Goal: Task Accomplishment & Management: Use online tool/utility

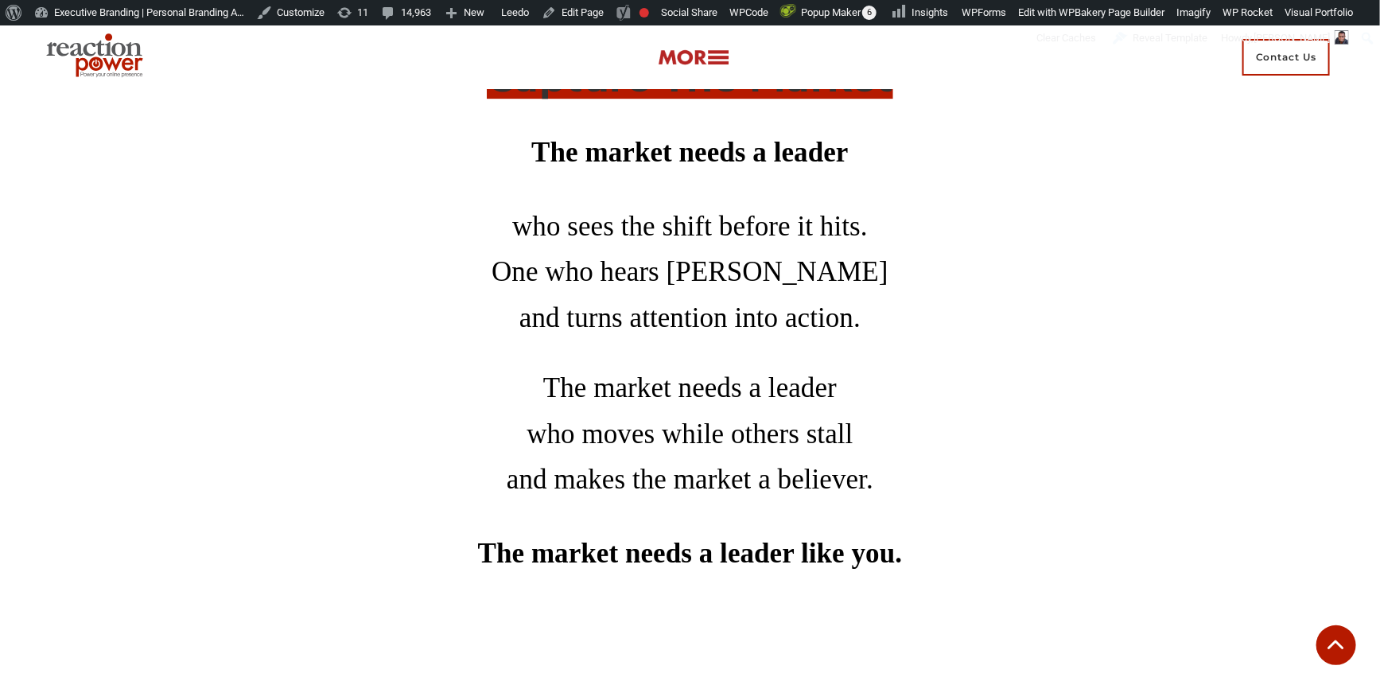
scroll to position [8531, 0]
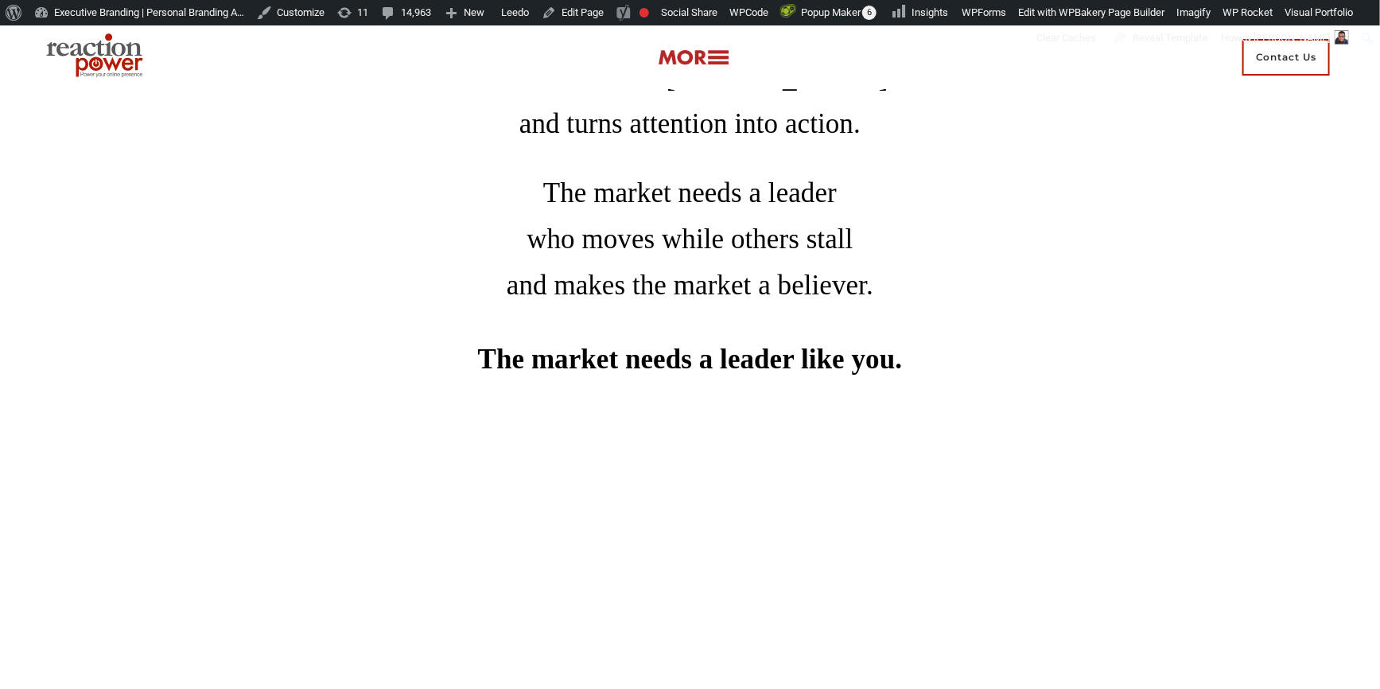
scroll to position [8820, 0]
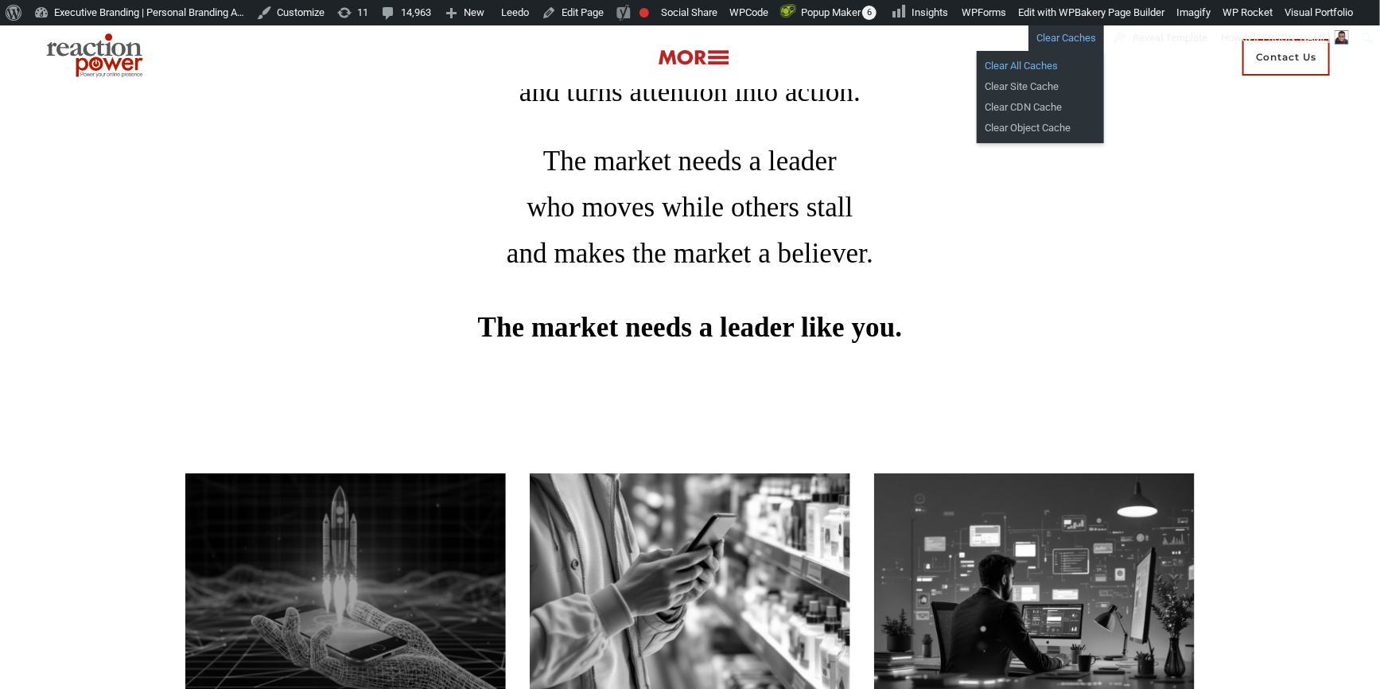
click at [1032, 69] on link "Clear All Caches" at bounding box center [1040, 66] width 127 height 21
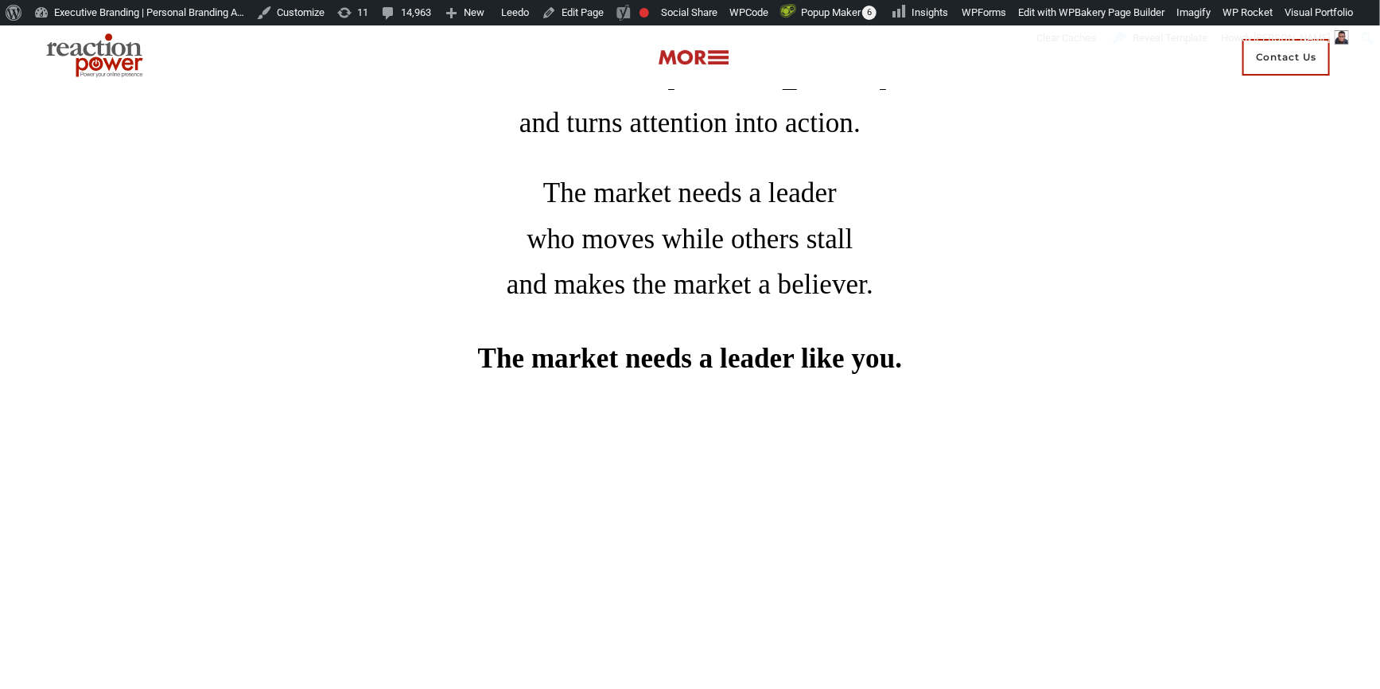
scroll to position [8820, 0]
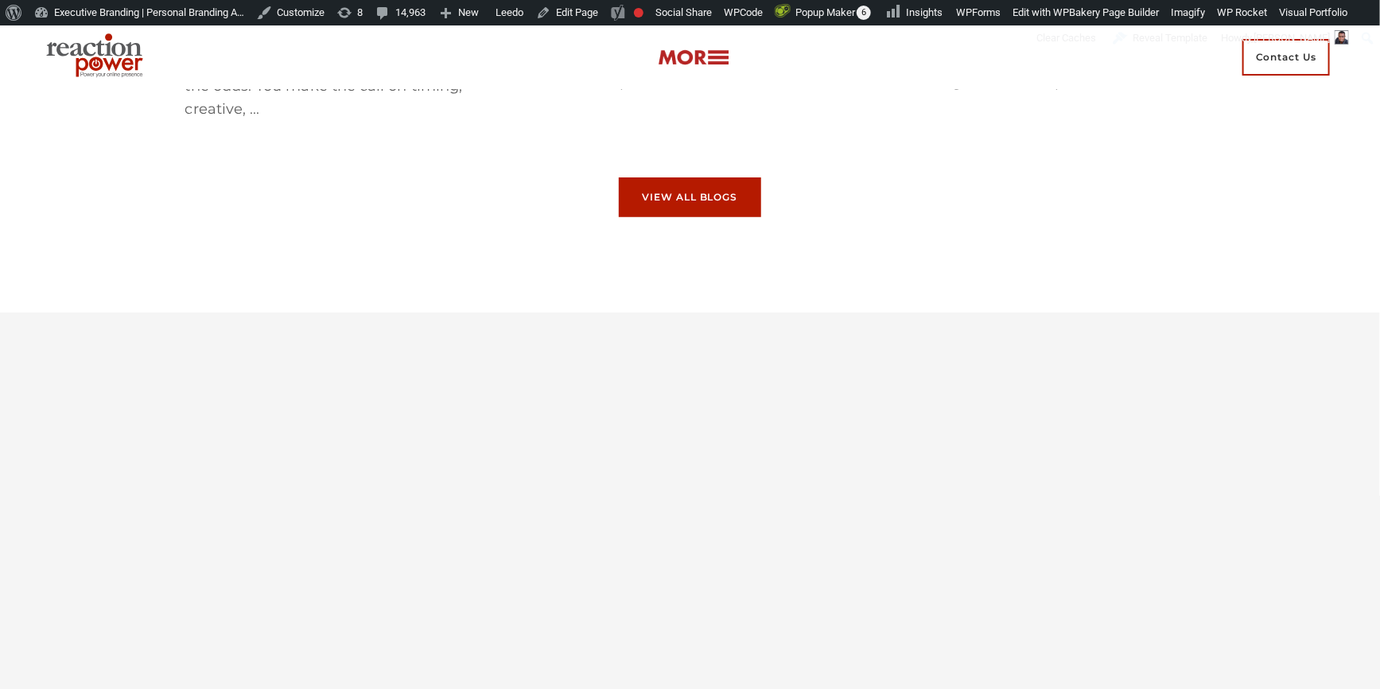
scroll to position [9615, 0]
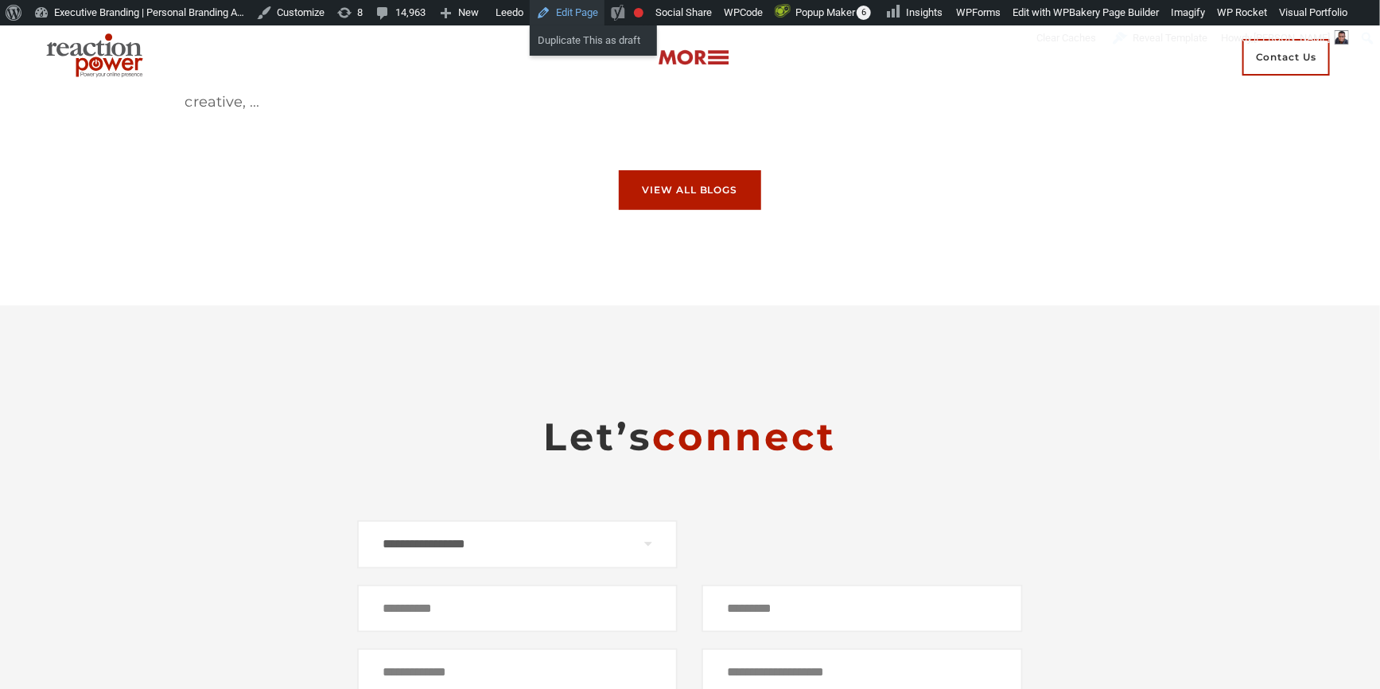
click at [580, 14] on link "Edit Page" at bounding box center [567, 12] width 75 height 25
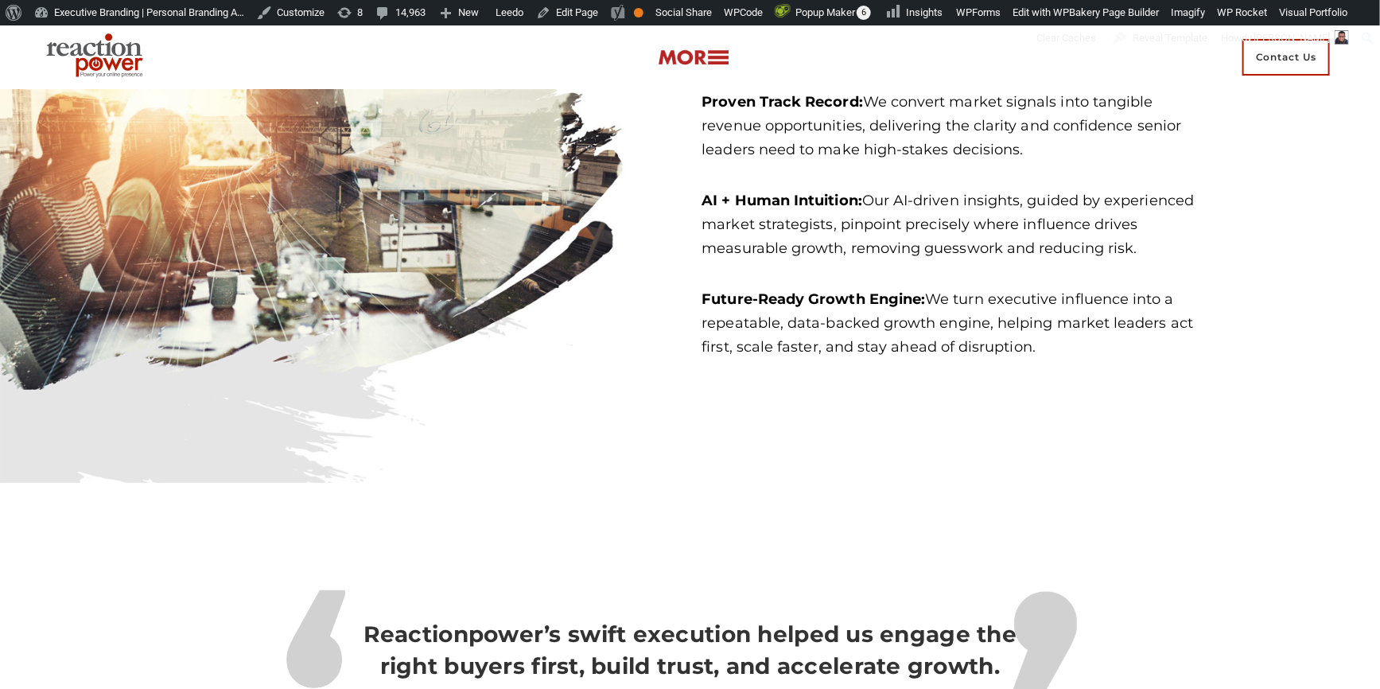
scroll to position [3687, 0]
